Goal: Task Accomplishment & Management: Manage account settings

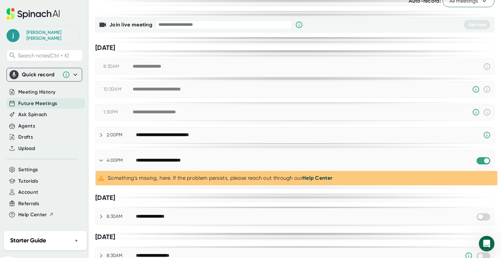
scroll to position [48, 0]
click at [477, 158] on input "checkbox" at bounding box center [486, 161] width 19 height 6
checkbox input "true"
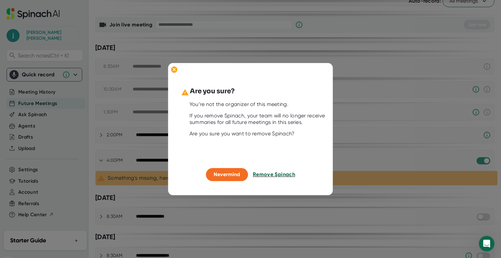
click at [267, 174] on span "Remove Spinach" at bounding box center [274, 175] width 42 height 6
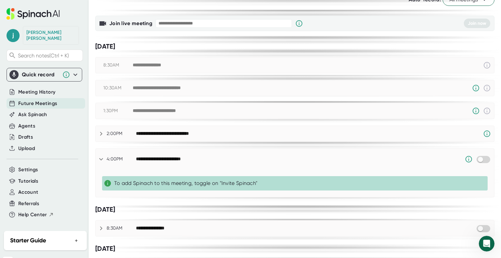
scroll to position [0, 0]
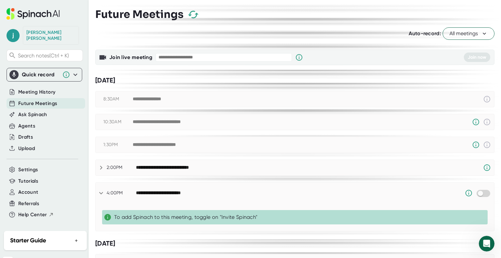
click at [468, 33] on span "All meetings" at bounding box center [468, 34] width 38 height 8
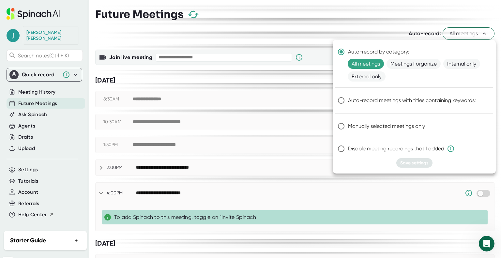
click at [346, 127] on input "Manually selected meetings only" at bounding box center [341, 126] width 14 height 14
radio input "true"
click at [416, 161] on span "Save settings" at bounding box center [414, 163] width 28 height 6
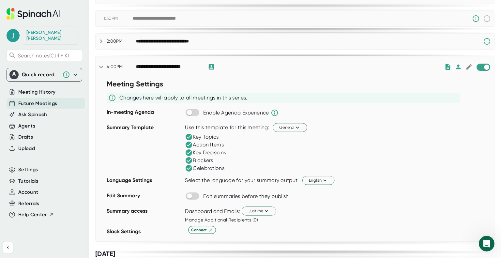
scroll to position [130, 0]
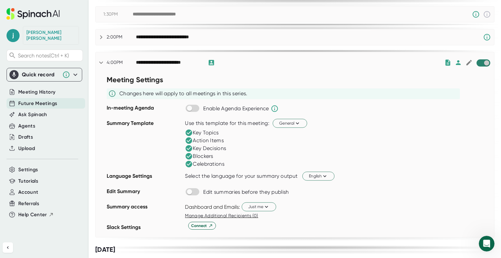
click at [477, 61] on input "checkbox" at bounding box center [486, 63] width 19 height 6
checkbox input "true"
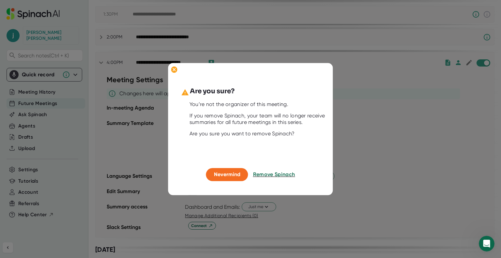
click at [263, 174] on span "Remove Spinach" at bounding box center [274, 175] width 42 height 6
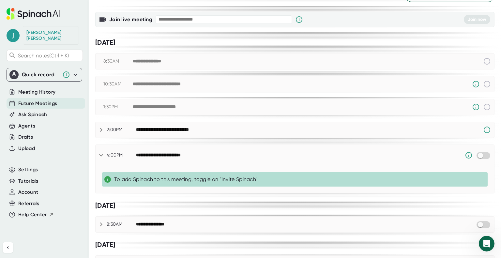
scroll to position [0, 0]
